Goal: Information Seeking & Learning: Learn about a topic

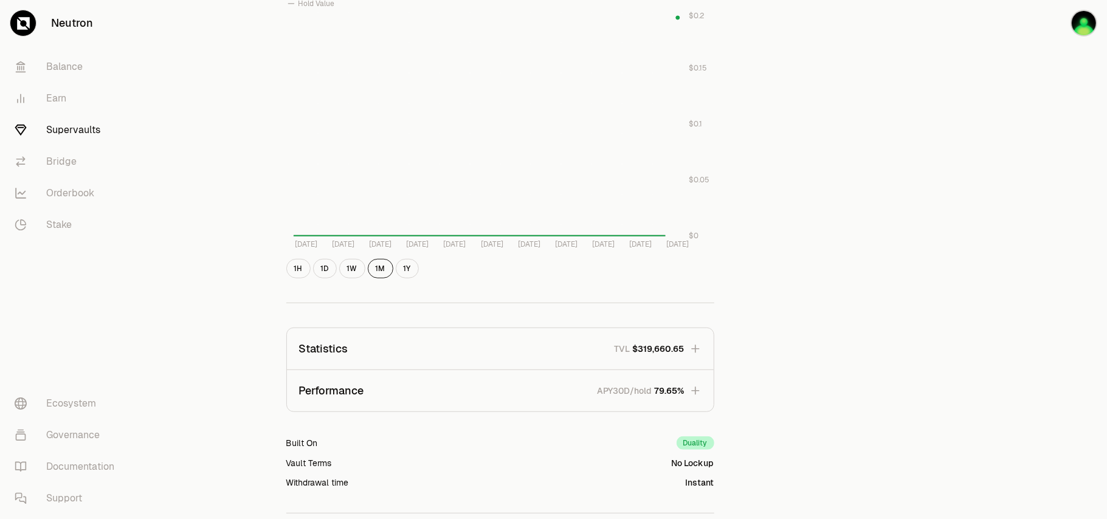
scroll to position [532, 0]
drag, startPoint x: 492, startPoint y: 392, endPoint x: 538, endPoint y: 400, distance: 46.9
click at [502, 410] on button "Performance APY30D/hold 79.65%" at bounding box center [500, 393] width 427 height 41
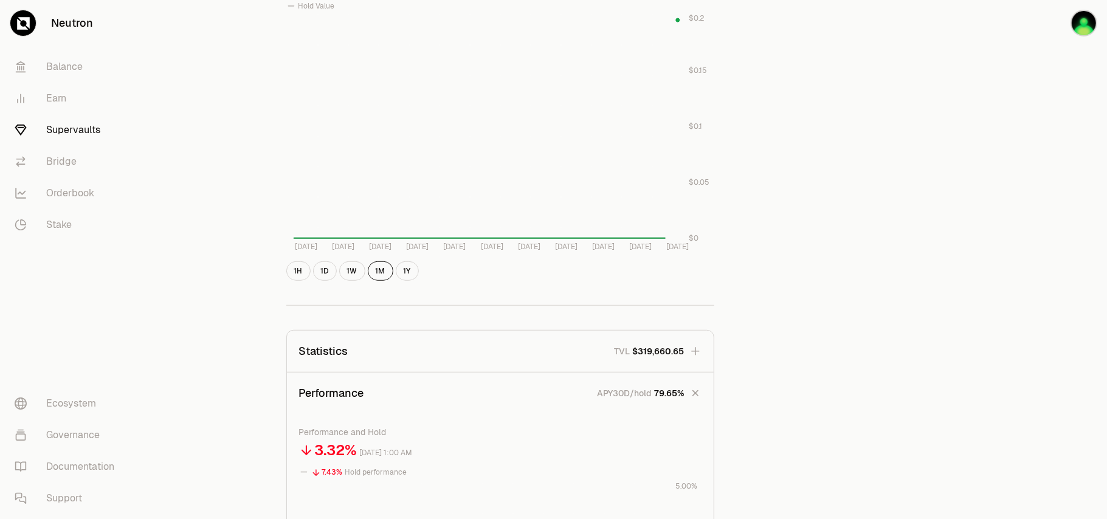
click at [540, 404] on button "Performance APY30D/hold 79.65%" at bounding box center [500, 393] width 427 height 41
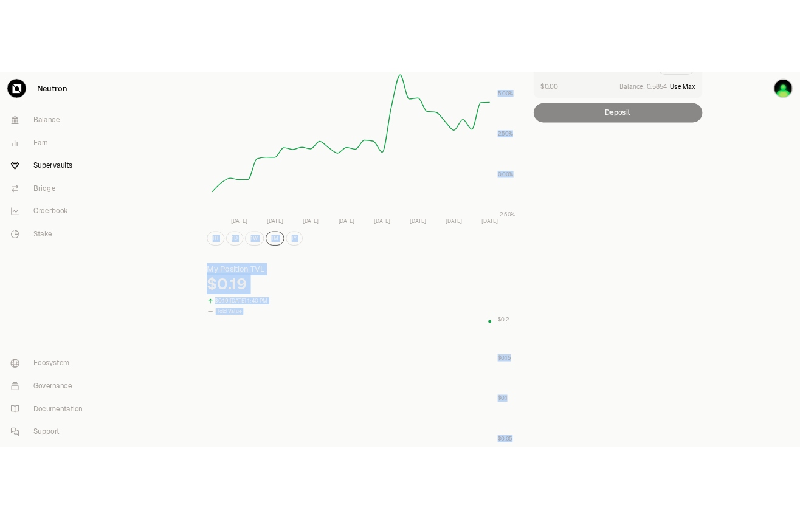
scroll to position [358, 0]
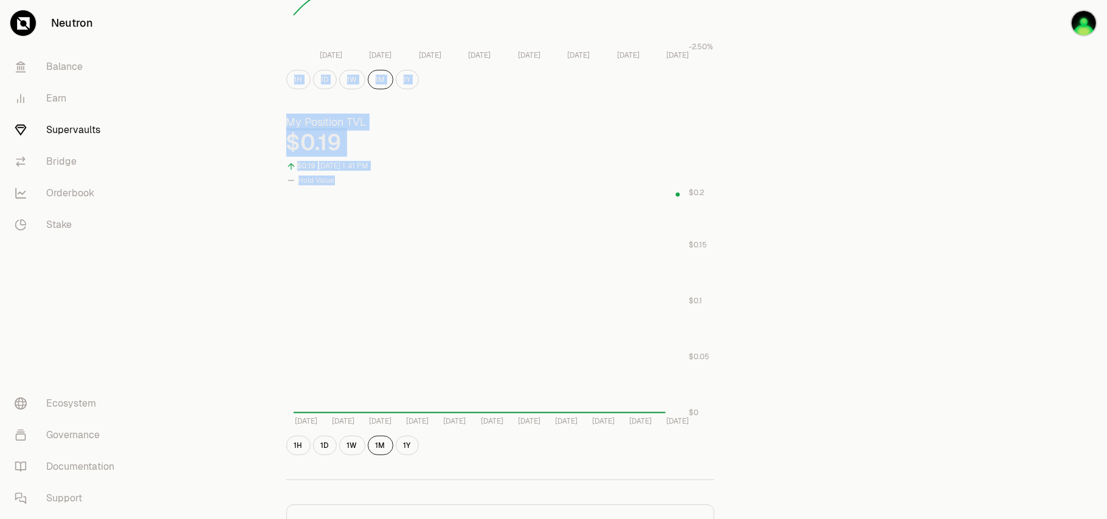
drag, startPoint x: 824, startPoint y: 363, endPoint x: 823, endPoint y: 406, distance: 42.6
click at [823, 406] on div "Explore NTRN - USDC Vault NTRN USDC 0.0978 USDC ($1.00) = 1 NTRN ($0.10) Perfor…" at bounding box center [622, 222] width 700 height 1063
click at [872, 132] on div "Explore NTRN - USDC Vault NTRN USDC 0.0978 USDC ($1.00) = 1 NTRN ($0.10) Perfor…" at bounding box center [622, 222] width 700 height 1063
click at [921, 212] on div "Explore NTRN - USDC Vault NTRN USDC 0.0978 USDC ($1.00) = 1 NTRN ($0.10) Perfor…" at bounding box center [622, 222] width 700 height 1063
drag, startPoint x: 258, startPoint y: 66, endPoint x: 248, endPoint y: 44, distance: 24.2
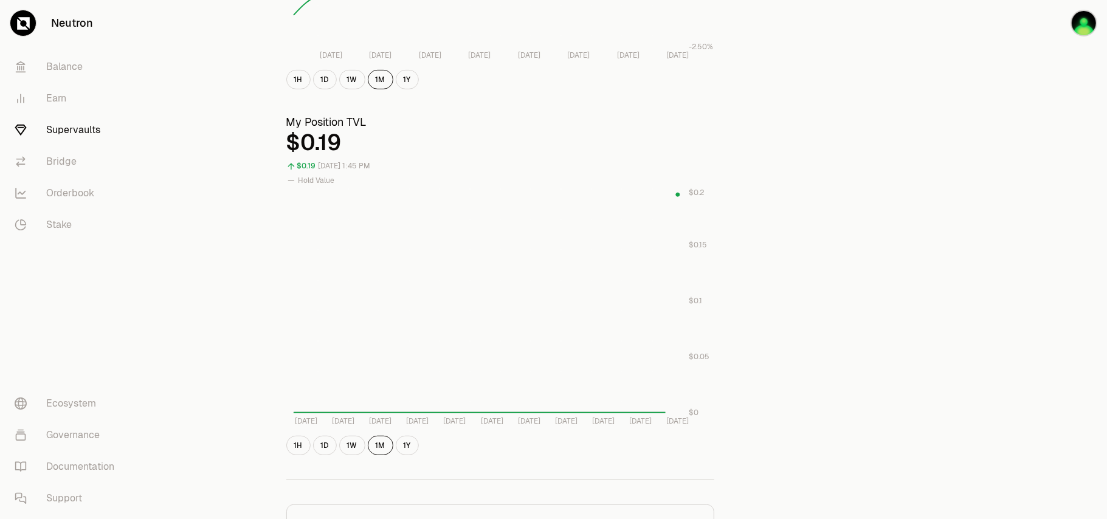
click at [248, 44] on div "Explore NTRN - USDC Vault NTRN USDC 0.0978 USDC ($1.00) = 1 NTRN ($0.10) Perfor…" at bounding box center [621, 222] width 971 height 1160
click at [721, 46] on div "Explore NTRN - USDC Vault NTRN USDC 0.0978 USDC ($1.00) = 1 NTRN ($0.10) Perfor…" at bounding box center [500, 222] width 457 height 1063
